Goal: Find specific page/section: Find specific page/section

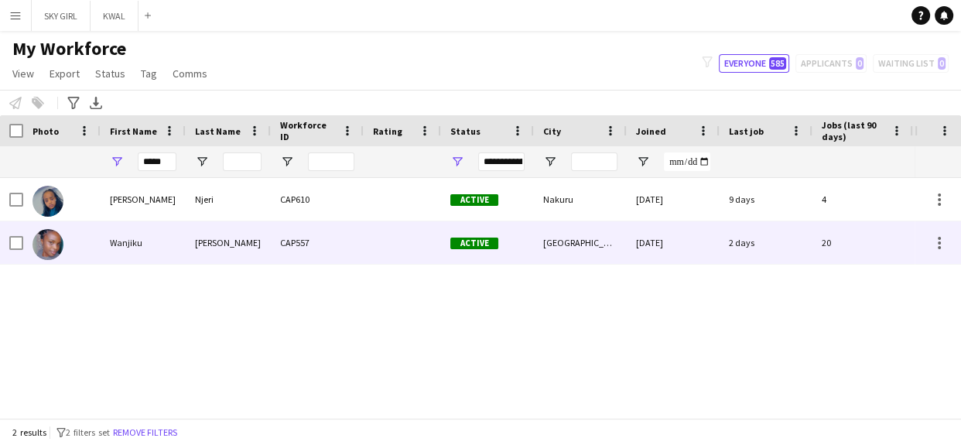
click at [215, 241] on div "[PERSON_NAME]" at bounding box center [228, 242] width 85 height 43
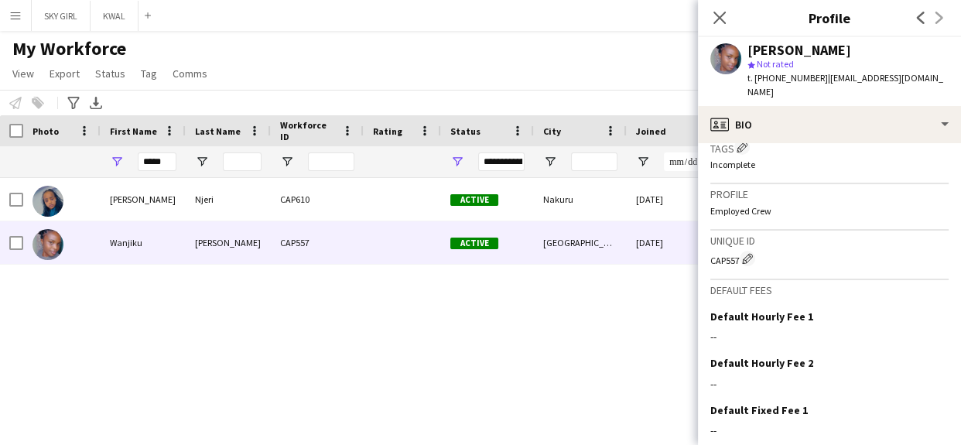
scroll to position [620, 0]
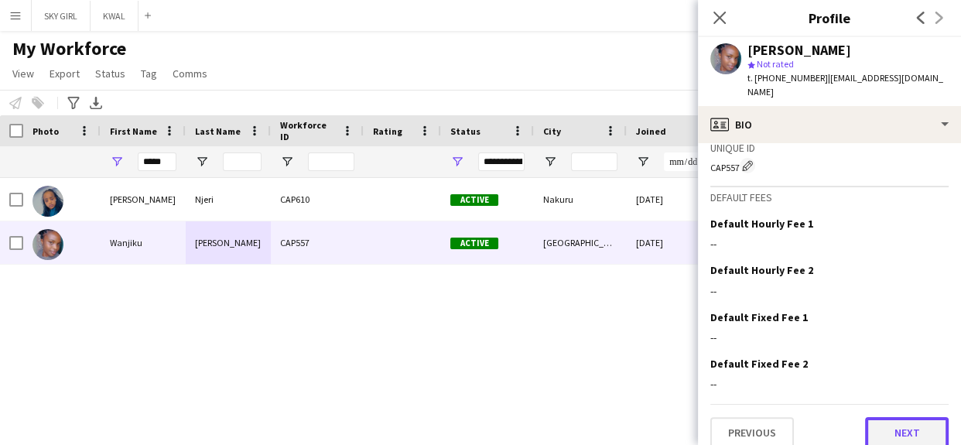
click at [874, 417] on button "Next" at bounding box center [907, 432] width 84 height 31
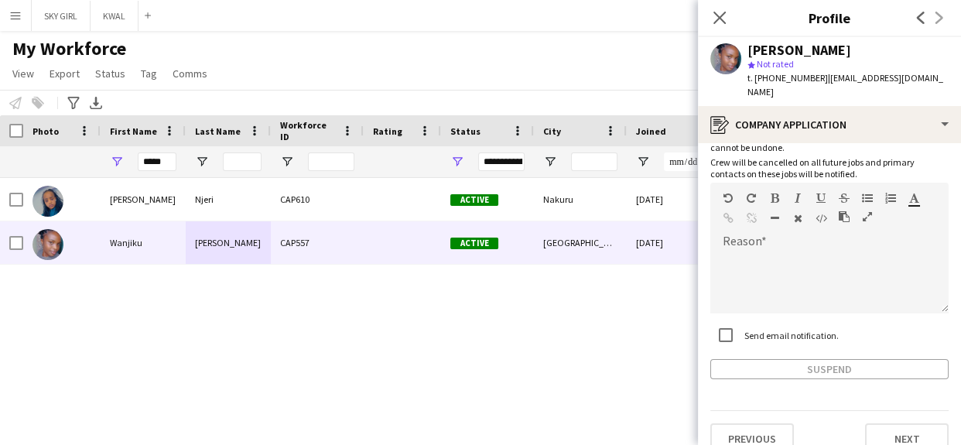
scroll to position [110, 0]
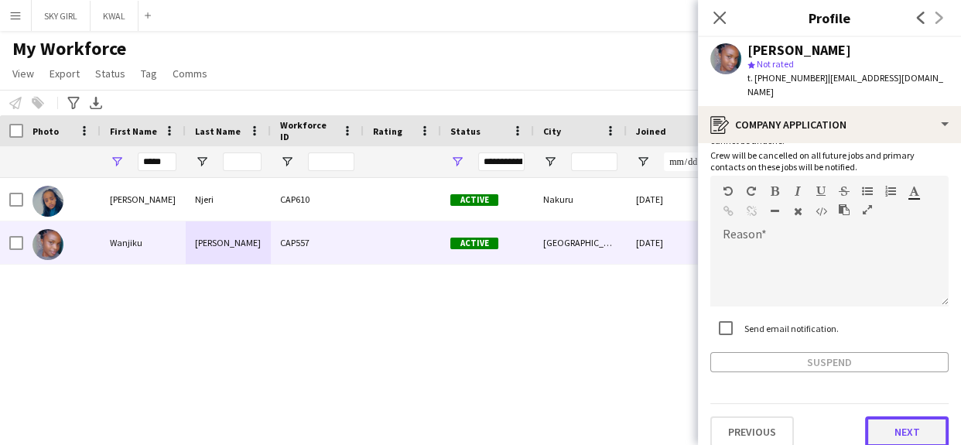
click at [879, 416] on button "Next" at bounding box center [907, 431] width 84 height 31
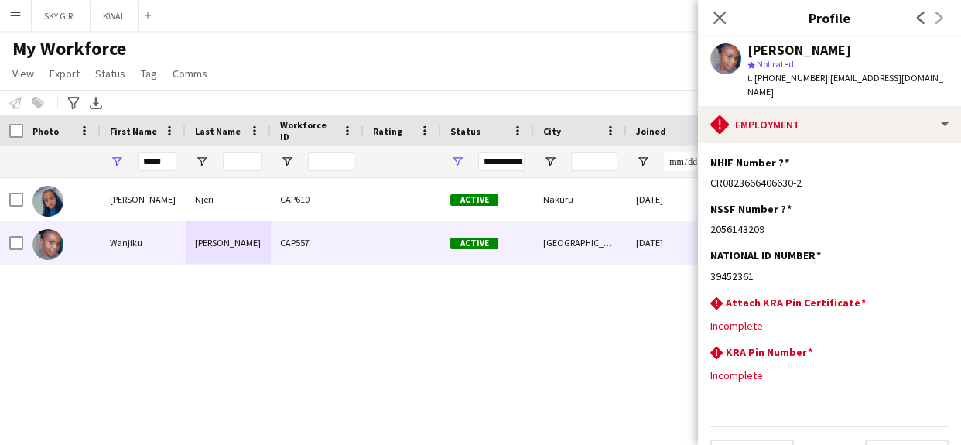
scroll to position [23, 0]
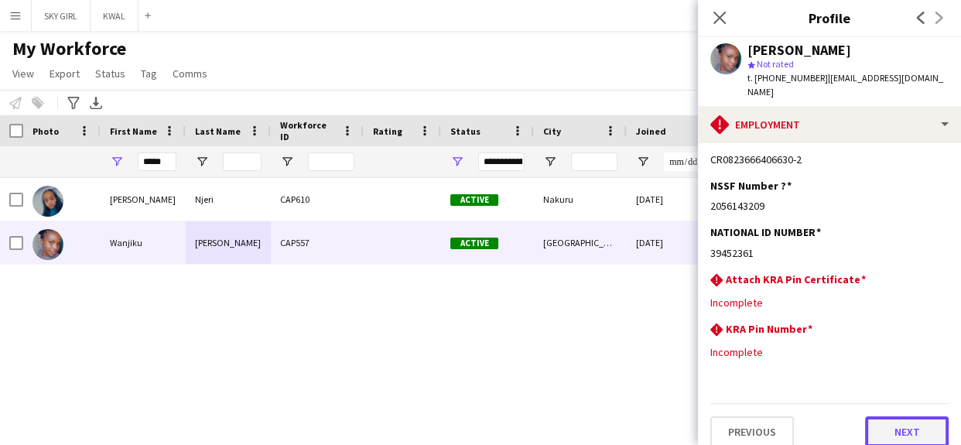
click at [866, 419] on button "Next" at bounding box center [907, 431] width 84 height 31
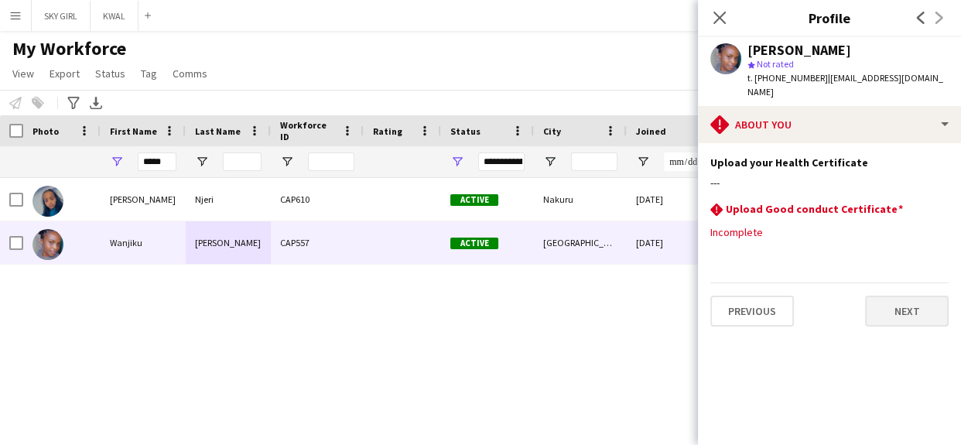
scroll to position [0, 0]
click at [879, 299] on button "Next" at bounding box center [907, 310] width 84 height 31
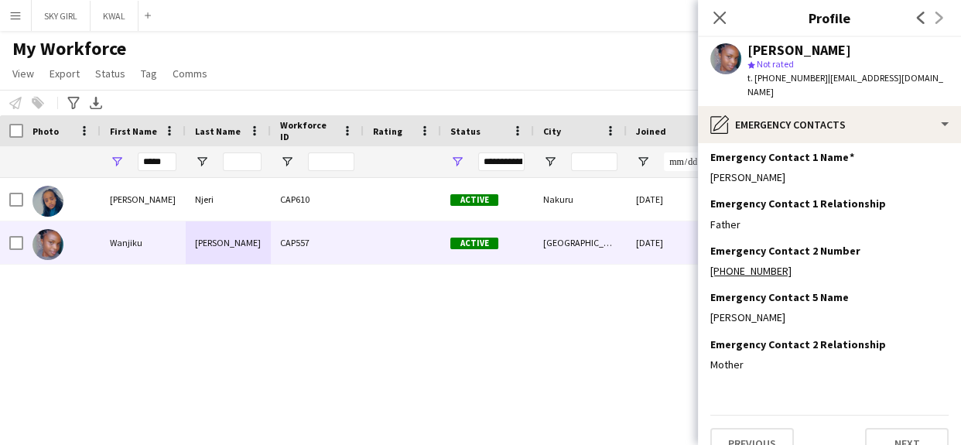
scroll to position [63, 0]
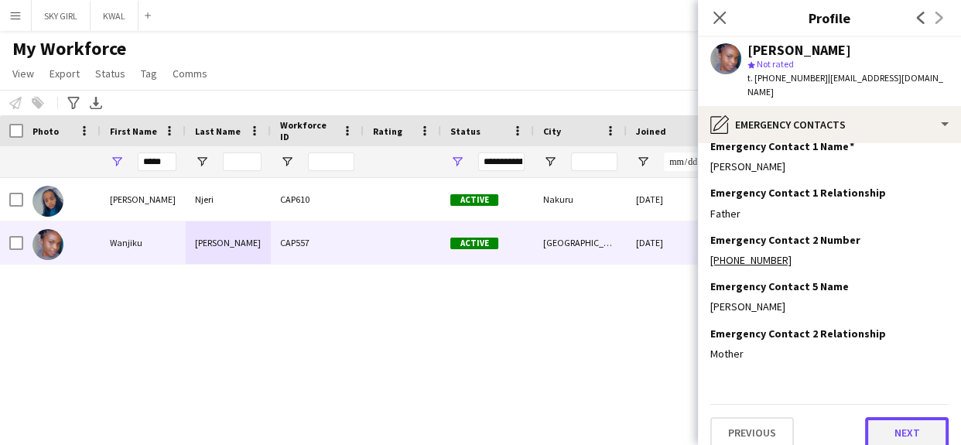
click at [869, 417] on button "Next" at bounding box center [907, 432] width 84 height 31
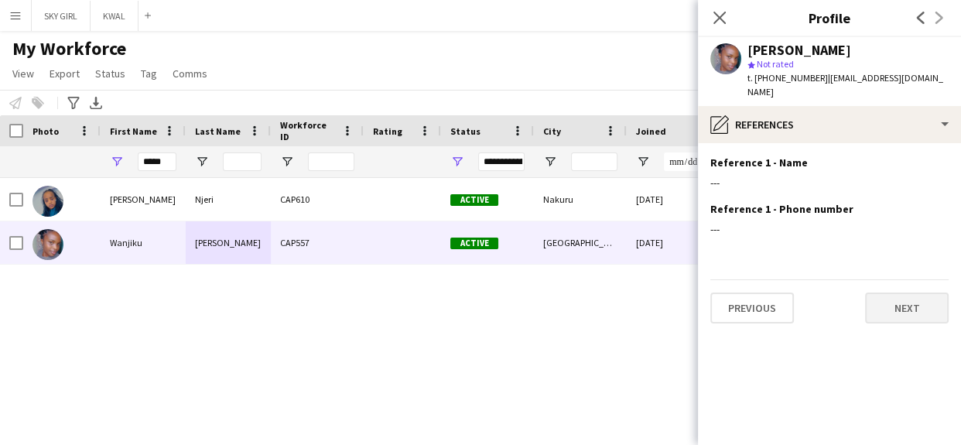
scroll to position [0, 0]
click at [883, 292] on button "Next" at bounding box center [907, 307] width 84 height 31
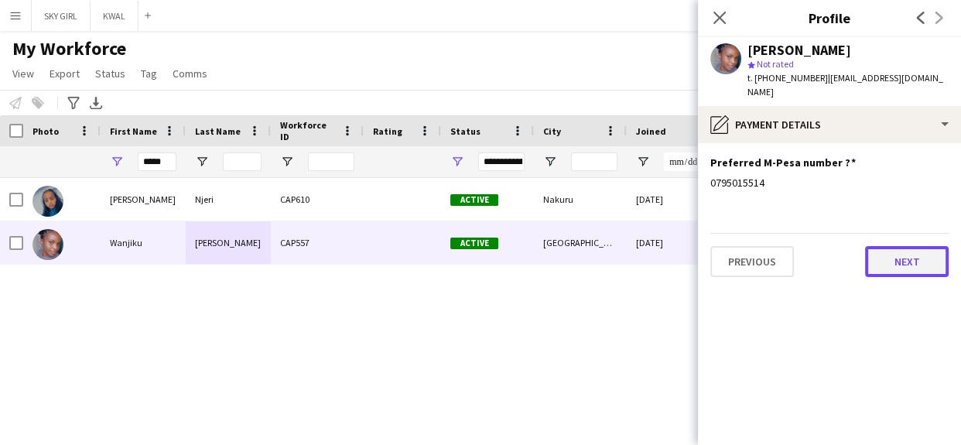
click at [882, 246] on button "Next" at bounding box center [907, 261] width 84 height 31
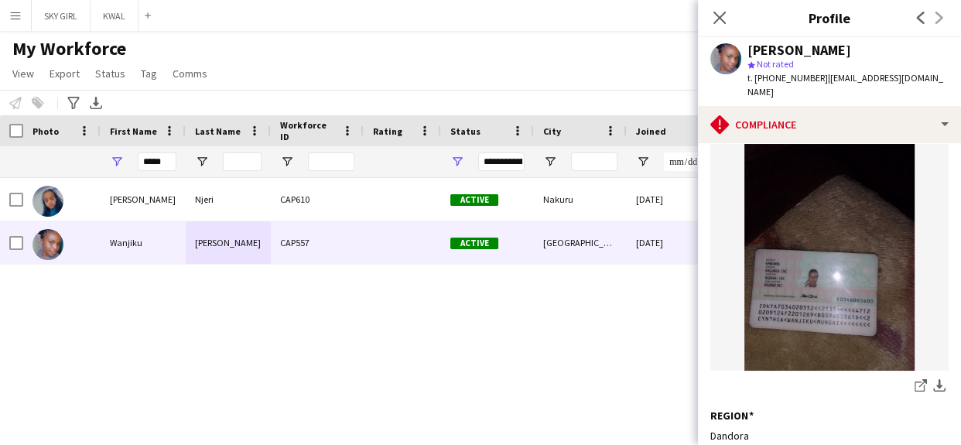
scroll to position [475, 0]
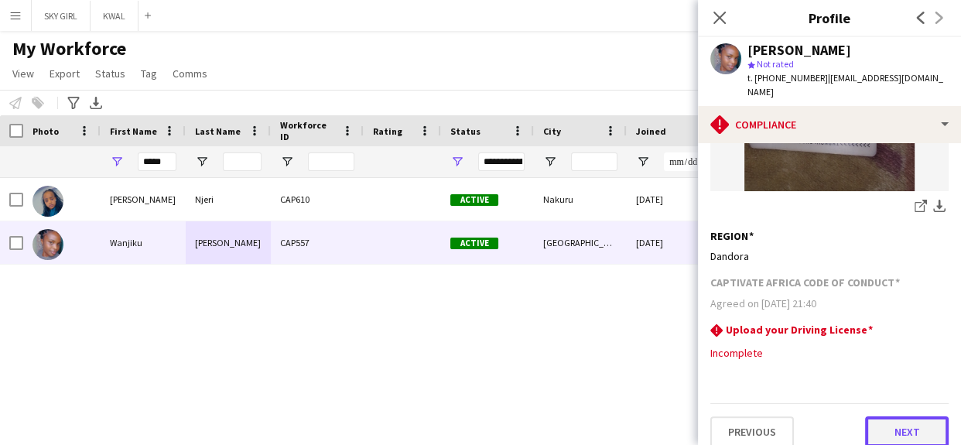
click at [866, 416] on button "Next" at bounding box center [907, 431] width 84 height 31
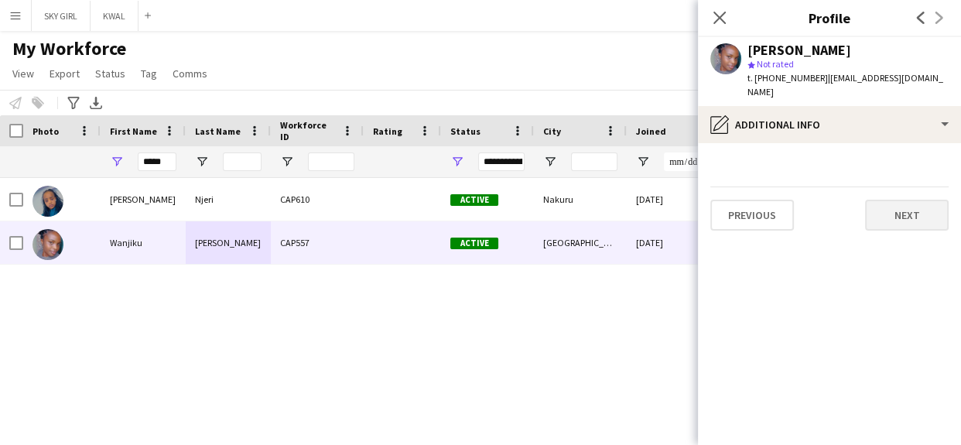
scroll to position [0, 0]
click at [886, 201] on button "Next" at bounding box center [907, 215] width 84 height 31
click at [888, 200] on button "Next" at bounding box center [907, 215] width 84 height 31
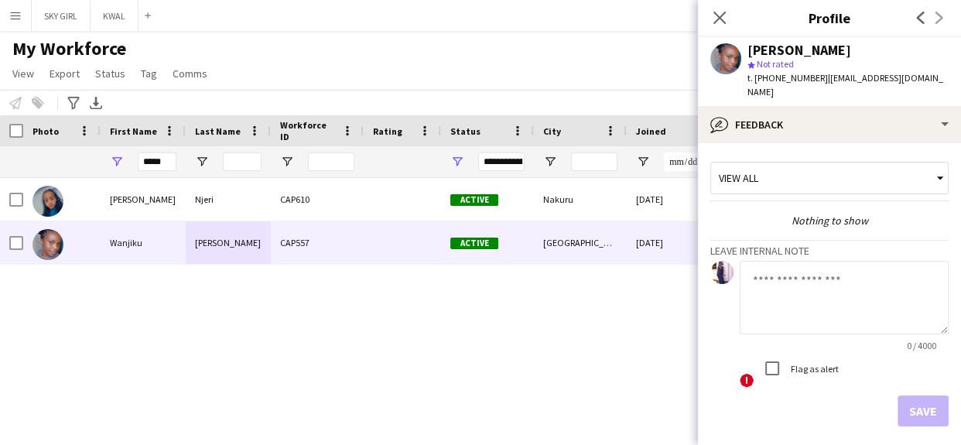
scroll to position [53, 0]
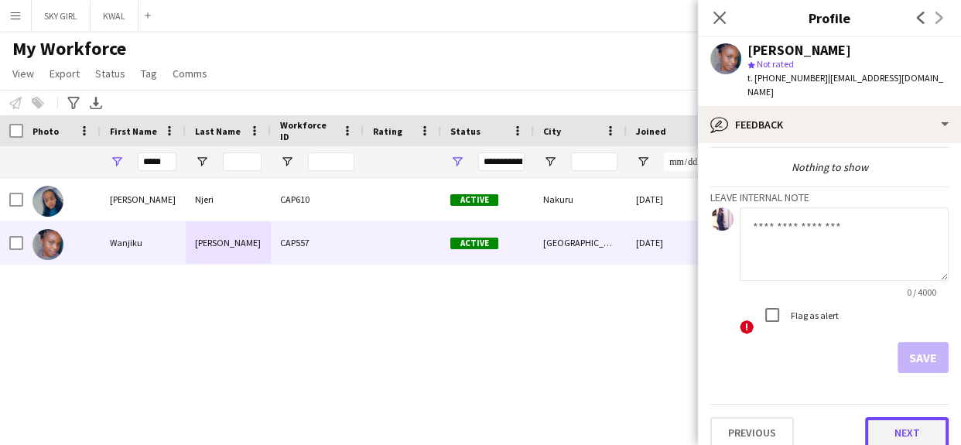
click at [876, 417] on button "Next" at bounding box center [907, 432] width 84 height 31
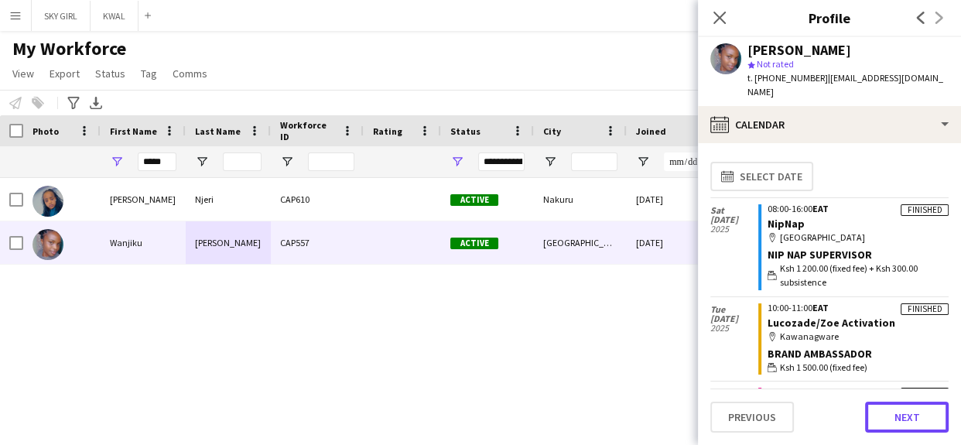
click at [876, 411] on button "Next" at bounding box center [907, 416] width 84 height 31
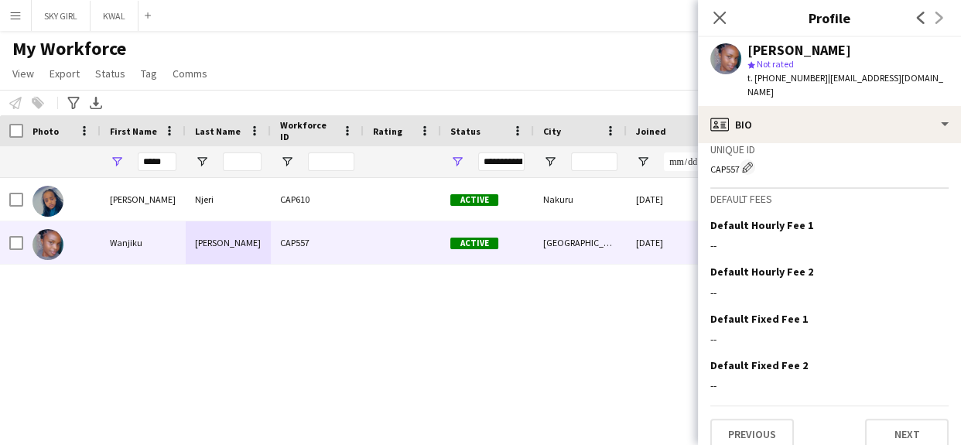
scroll to position [620, 0]
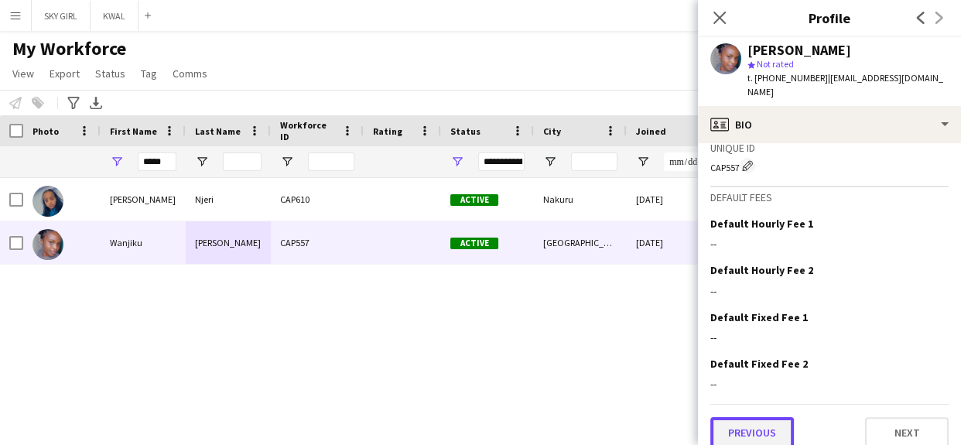
click at [765, 417] on button "Previous" at bounding box center [752, 432] width 84 height 31
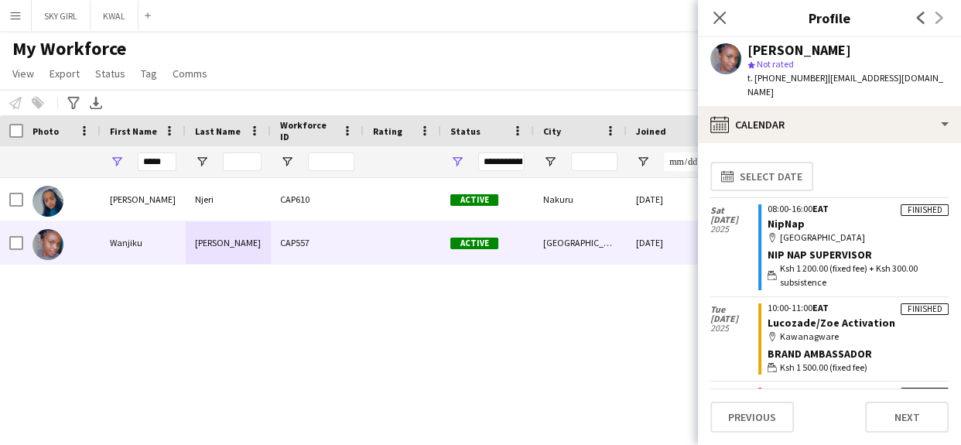
drag, startPoint x: 719, startPoint y: 15, endPoint x: 693, endPoint y: 29, distance: 29.5
click at [719, 15] on icon "Close pop-in" at bounding box center [719, 18] width 12 height 12
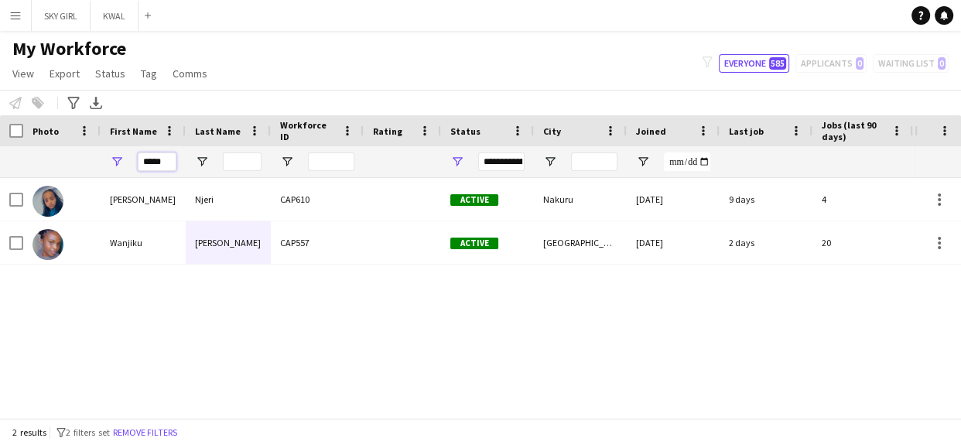
click at [166, 161] on input "*****" at bounding box center [157, 161] width 39 height 19
type input "*"
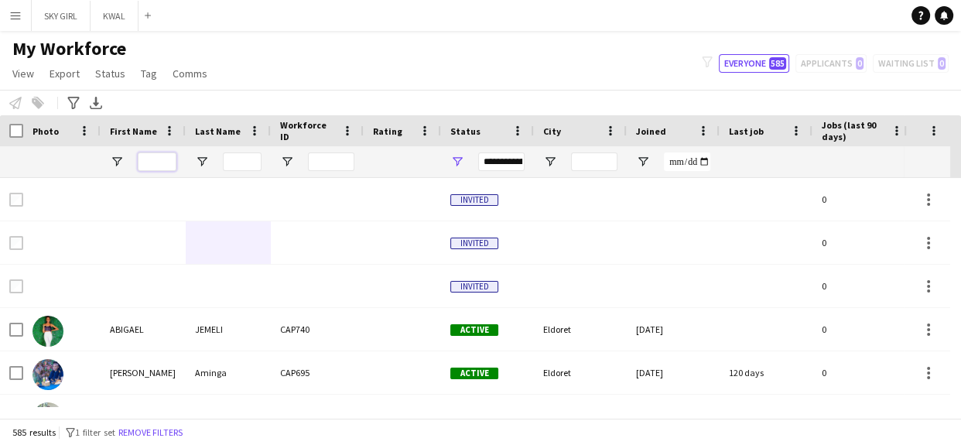
drag, startPoint x: 154, startPoint y: 159, endPoint x: 166, endPoint y: 155, distance: 12.0
click at [155, 159] on input "First Name Filter Input" at bounding box center [157, 161] width 39 height 19
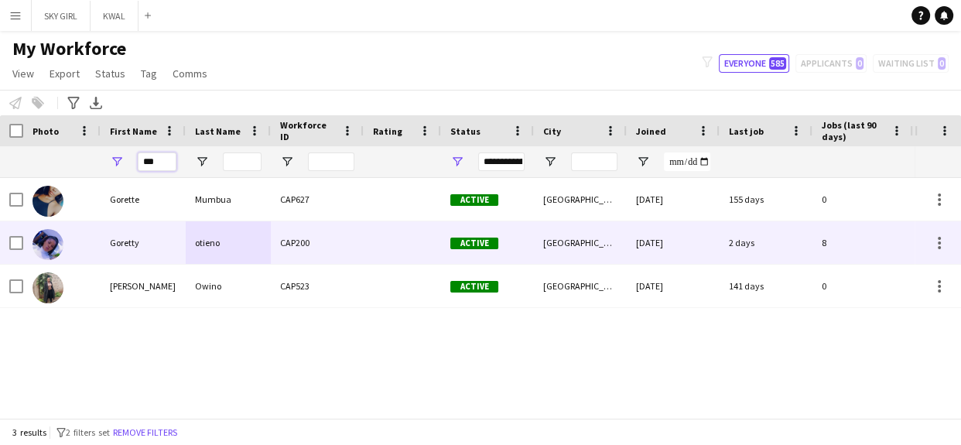
type input "***"
click at [596, 244] on div "[GEOGRAPHIC_DATA]" at bounding box center [580, 242] width 93 height 43
